Goal: Task Accomplishment & Management: Use online tool/utility

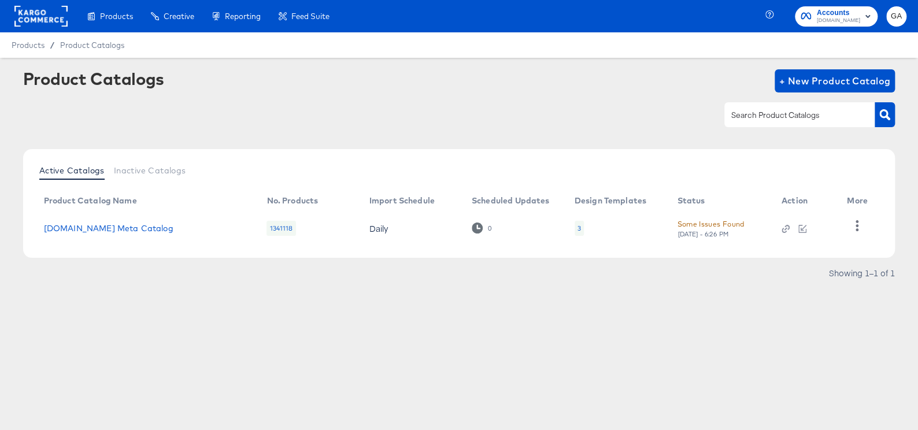
click at [578, 228] on div "3" at bounding box center [579, 228] width 3 height 9
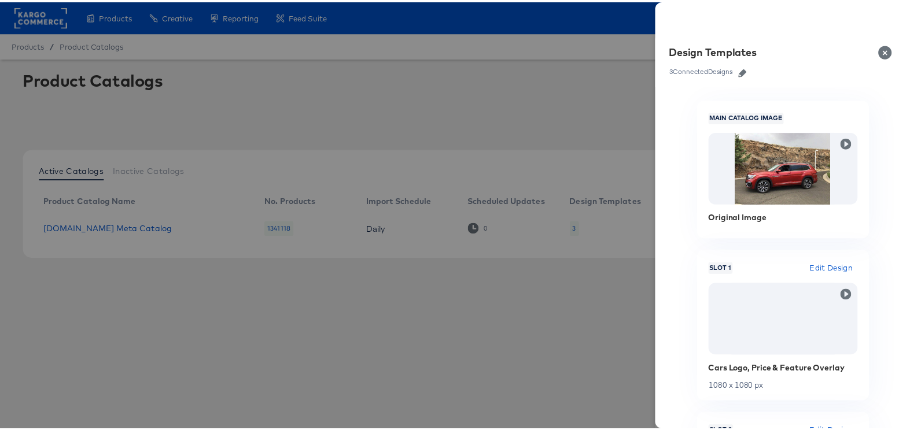
scroll to position [105, 0]
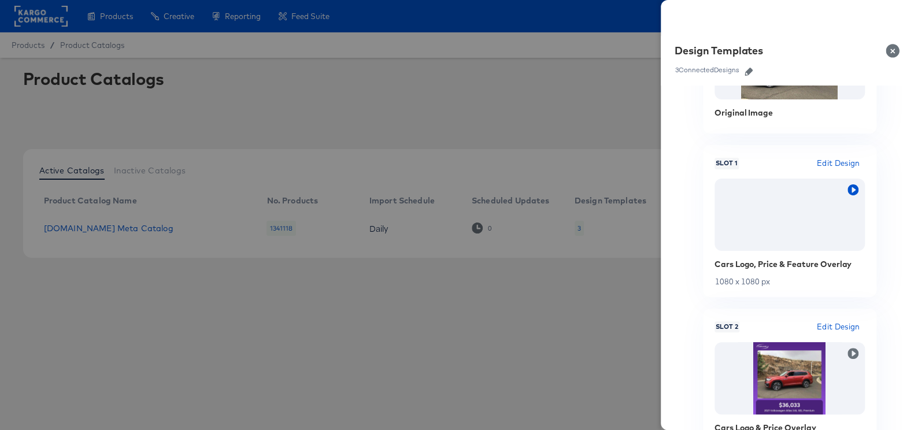
click at [848, 190] on icon "button" at bounding box center [853, 189] width 11 height 11
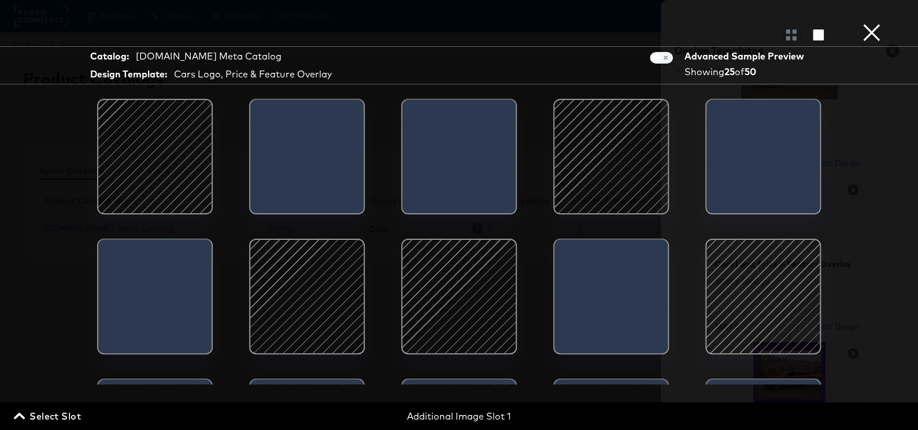
click at [589, 164] on div at bounding box center [611, 157] width 98 height 98
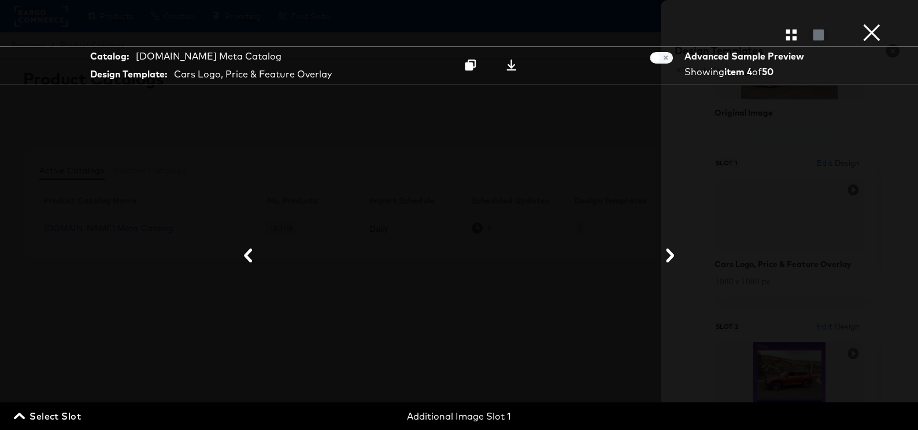
click at [879, 23] on button "×" at bounding box center [872, 11] width 23 height 23
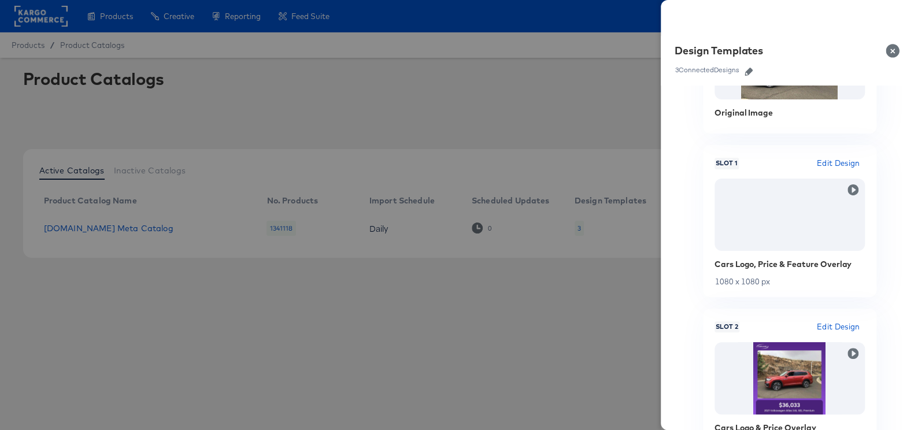
click at [824, 164] on span "Edit Design" at bounding box center [838, 163] width 43 height 13
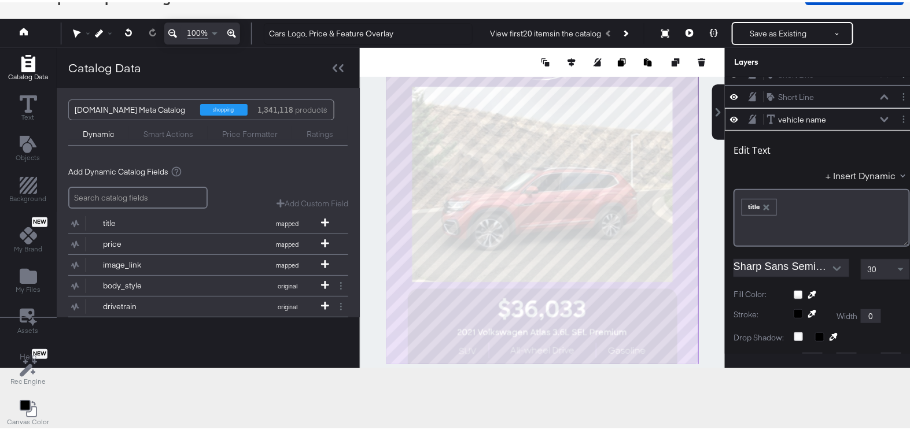
scroll to position [112, 0]
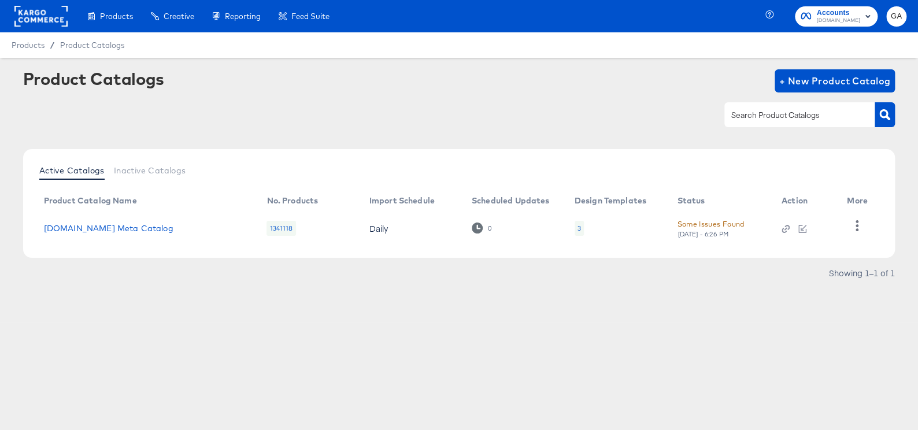
click at [581, 226] on div "3" at bounding box center [579, 228] width 9 height 15
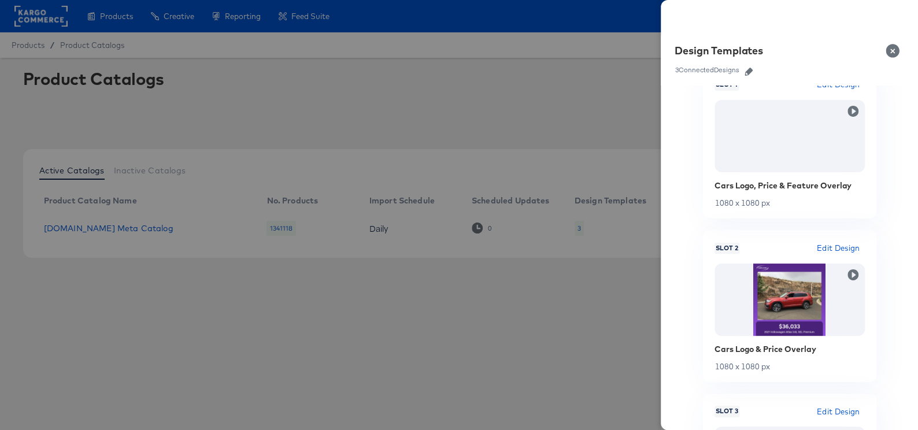
scroll to position [210, 0]
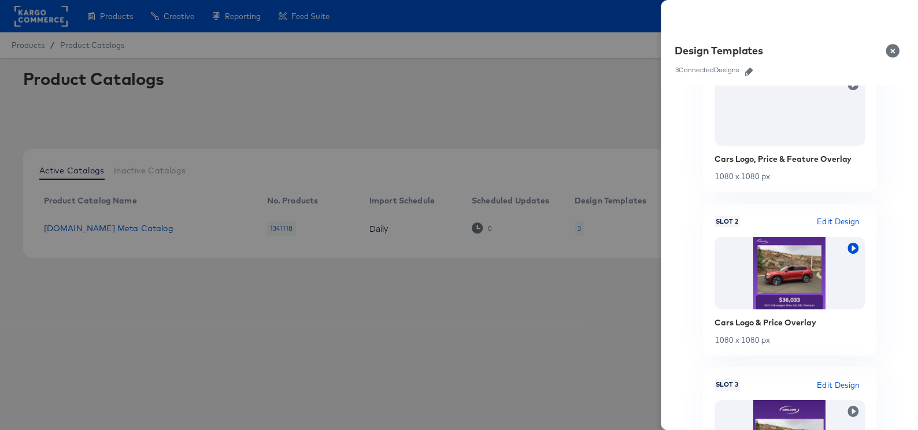
click at [848, 243] on icon "button" at bounding box center [853, 248] width 11 height 11
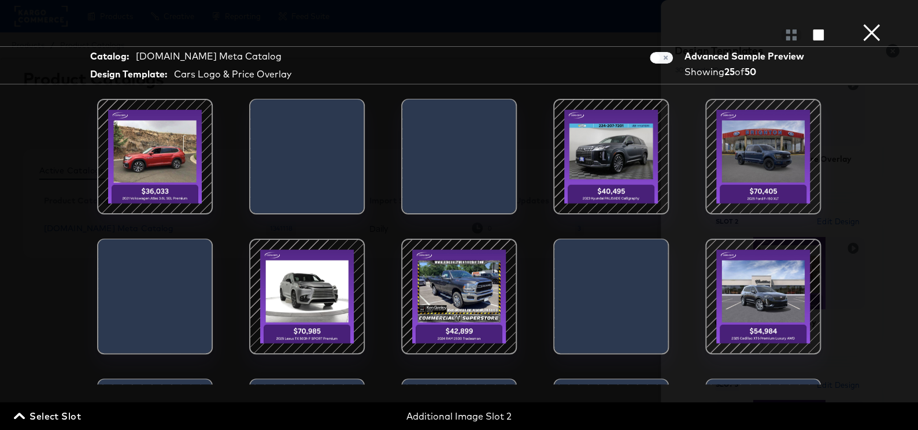
click at [600, 174] on div at bounding box center [611, 157] width 98 height 98
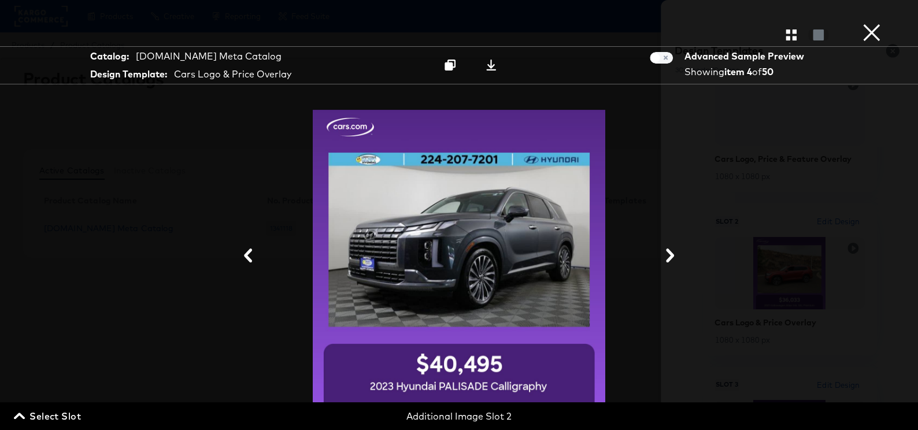
click at [879, 23] on button "×" at bounding box center [872, 11] width 23 height 23
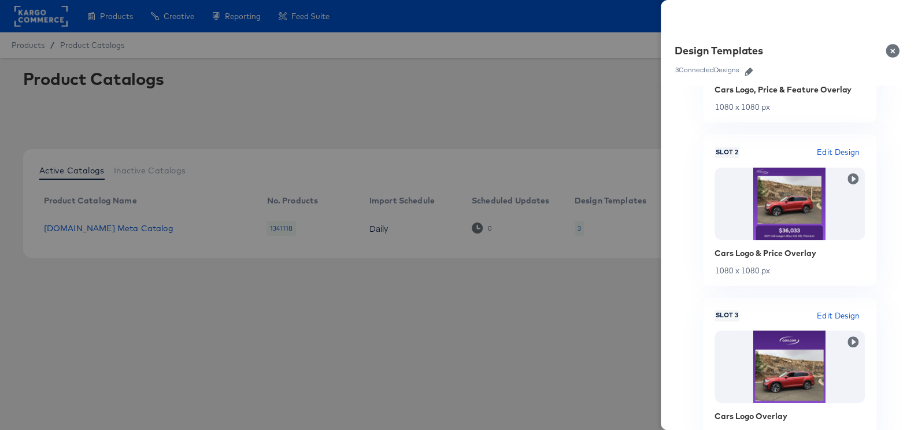
scroll to position [356, 0]
